Goal: Navigation & Orientation: Find specific page/section

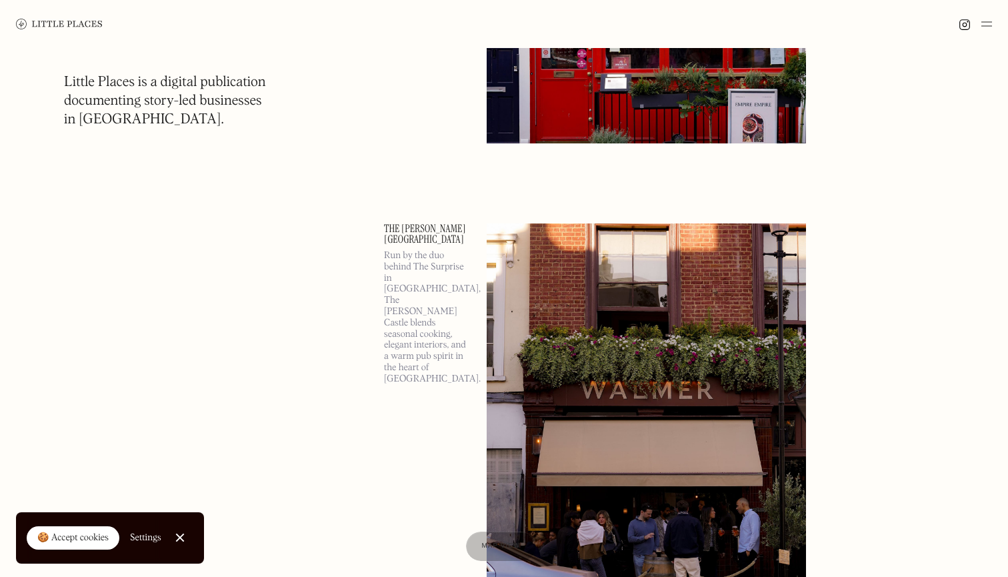
scroll to position [3163, 0]
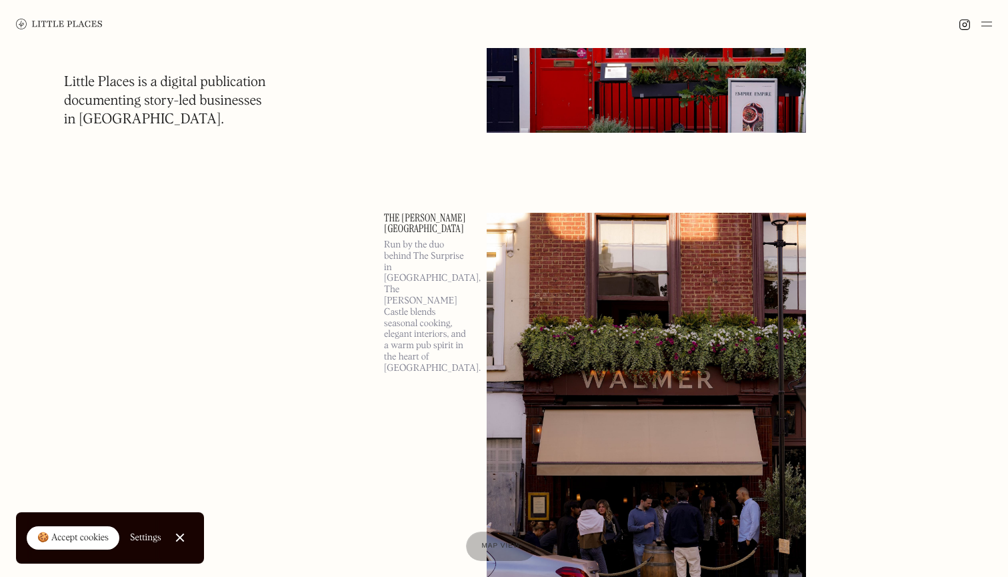
click at [431, 220] on link "The [PERSON_NAME][GEOGRAPHIC_DATA]" at bounding box center [427, 223] width 87 height 21
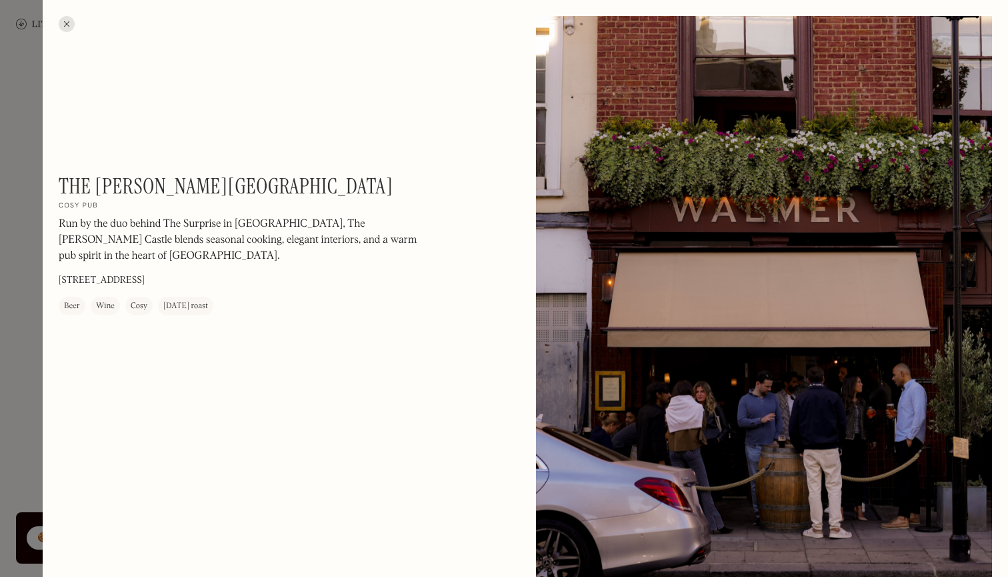
click at [62, 21] on div at bounding box center [67, 24] width 16 height 16
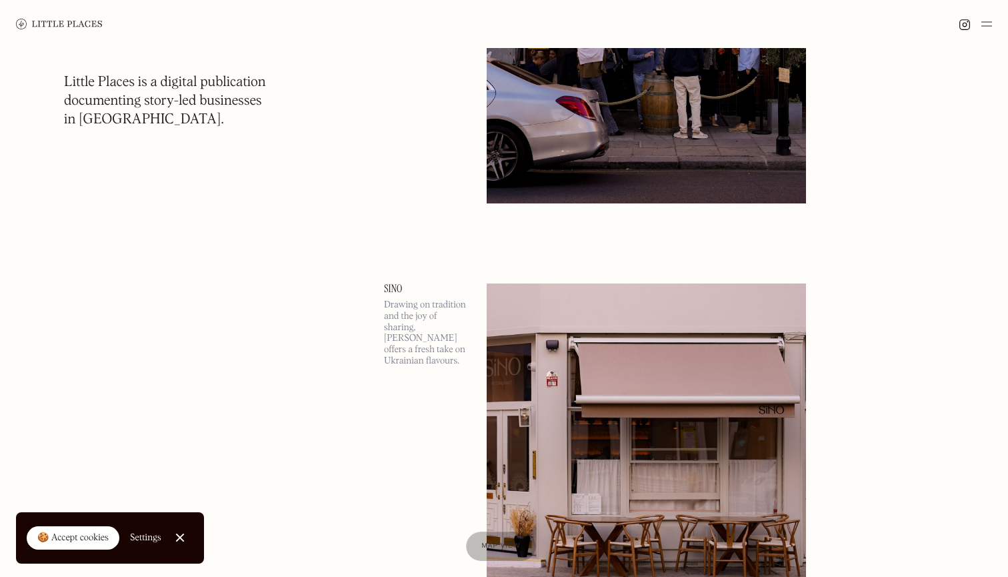
scroll to position [3635, 0]
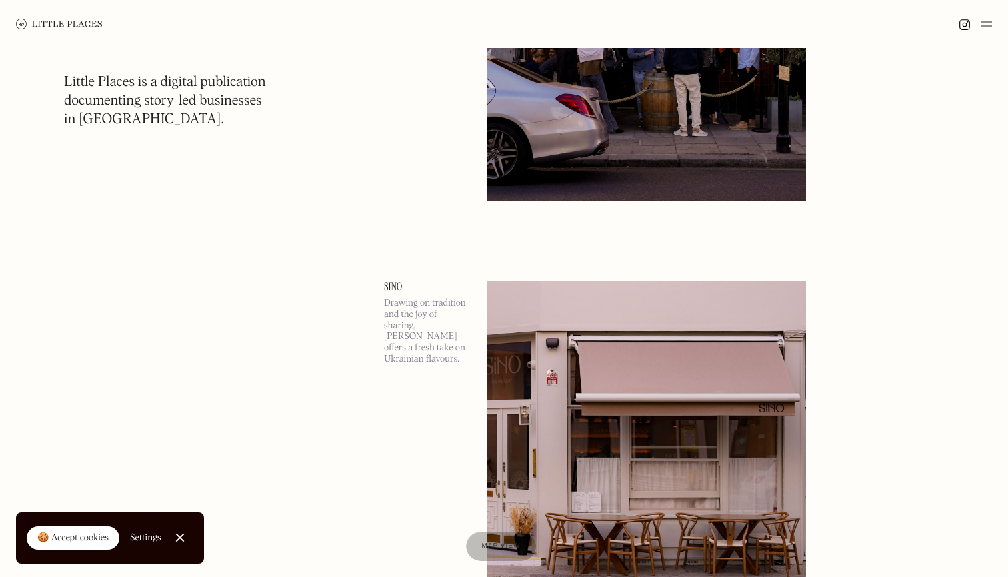
click at [394, 285] on link "Sino" at bounding box center [427, 286] width 87 height 11
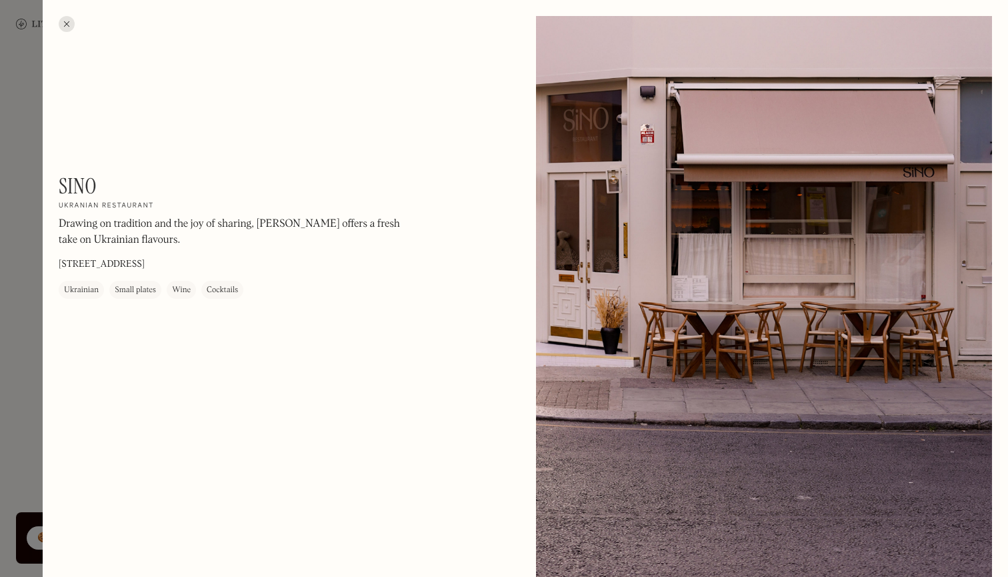
click at [65, 21] on div at bounding box center [67, 24] width 16 height 16
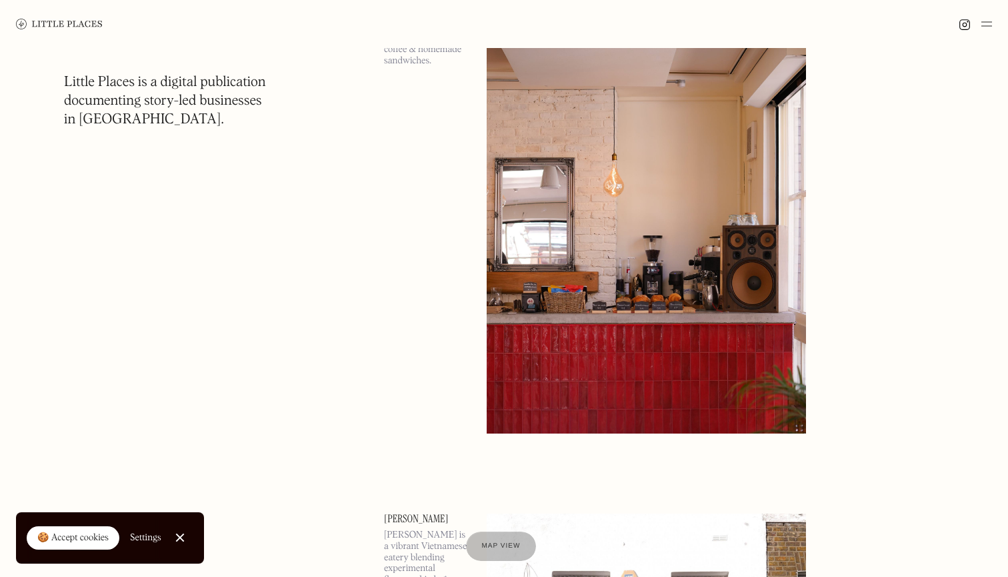
scroll to position [16519, 0]
